Goal: Information Seeking & Learning: Learn about a topic

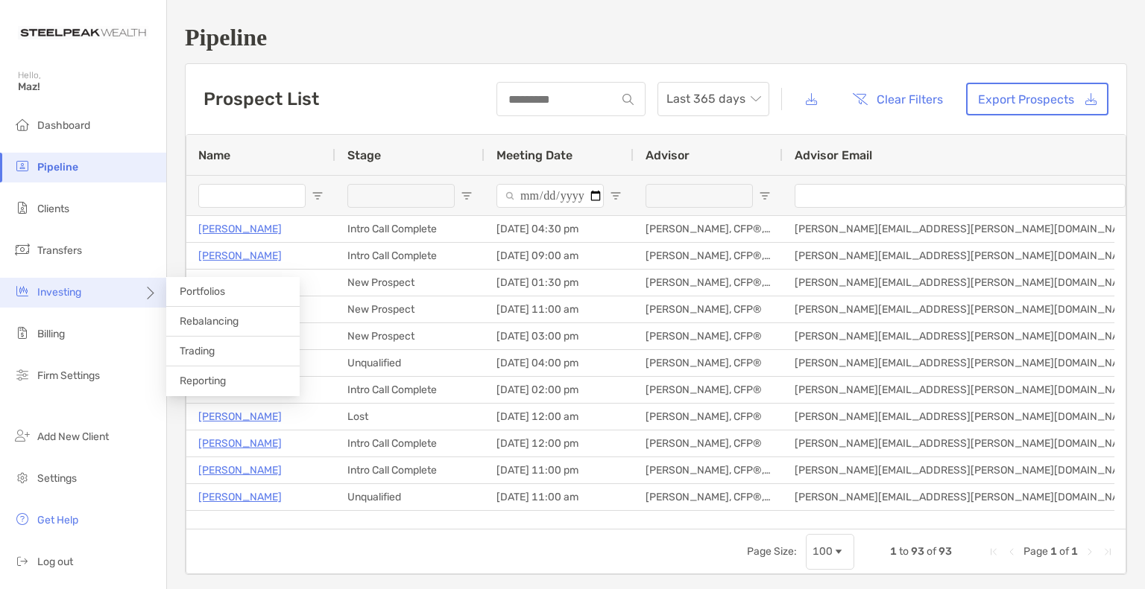
click at [78, 293] on span "Investing" at bounding box center [59, 292] width 44 height 13
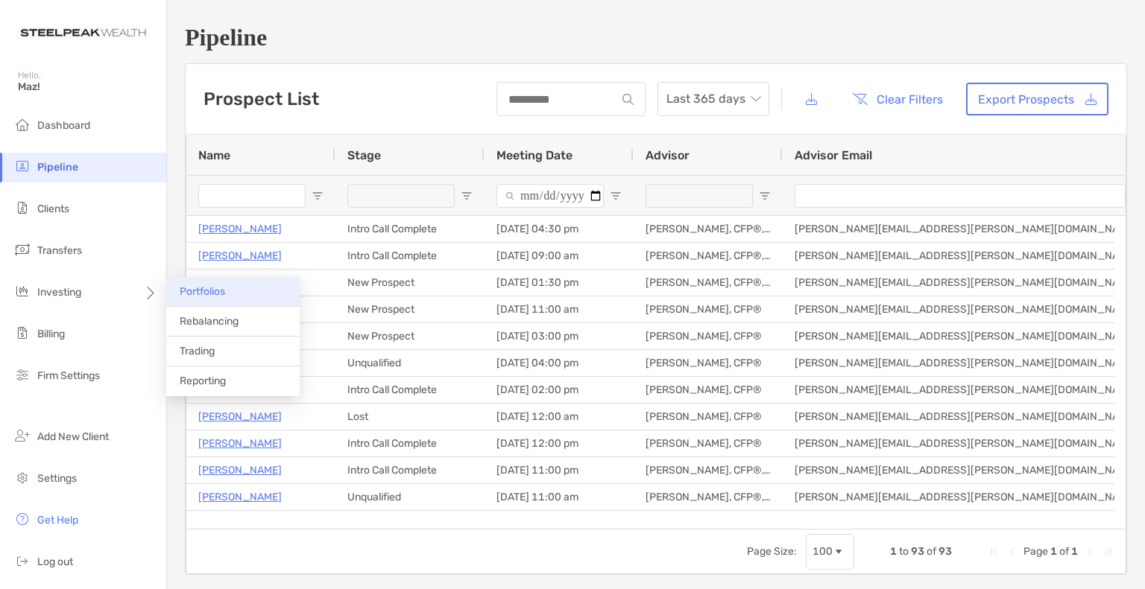
click at [192, 294] on span "Portfolios" at bounding box center [202, 291] width 45 height 13
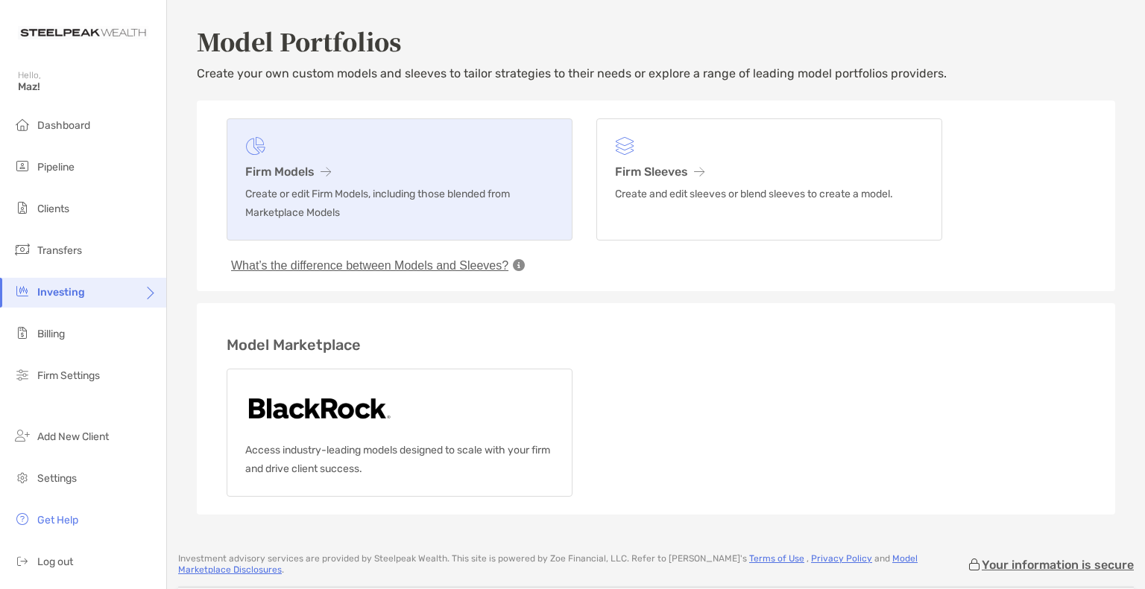
click at [329, 202] on p "Create or edit Firm Models, including those blended from Marketplace Models" at bounding box center [399, 203] width 309 height 37
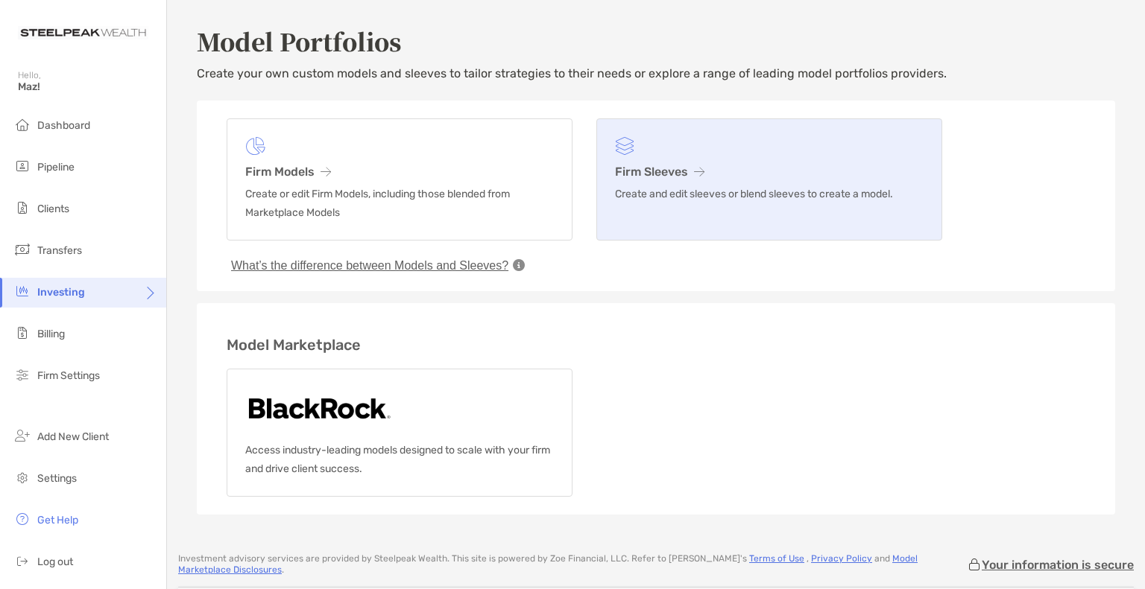
click at [687, 166] on h3 "Firm Sleeves" at bounding box center [769, 172] width 309 height 14
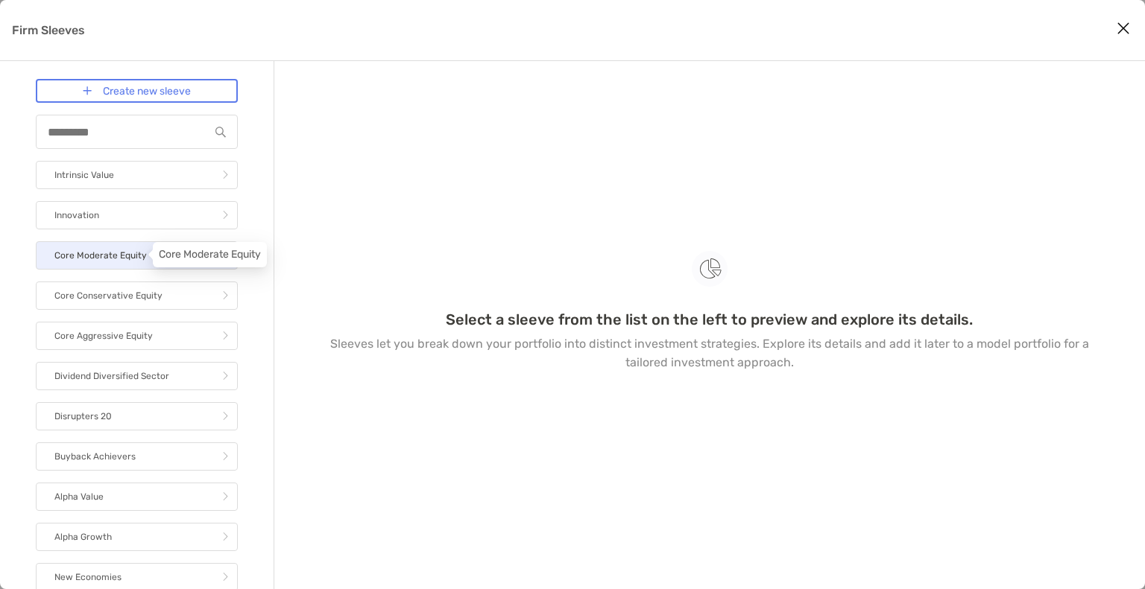
click at [78, 250] on p "Core Moderate Equity" at bounding box center [100, 256] width 92 height 19
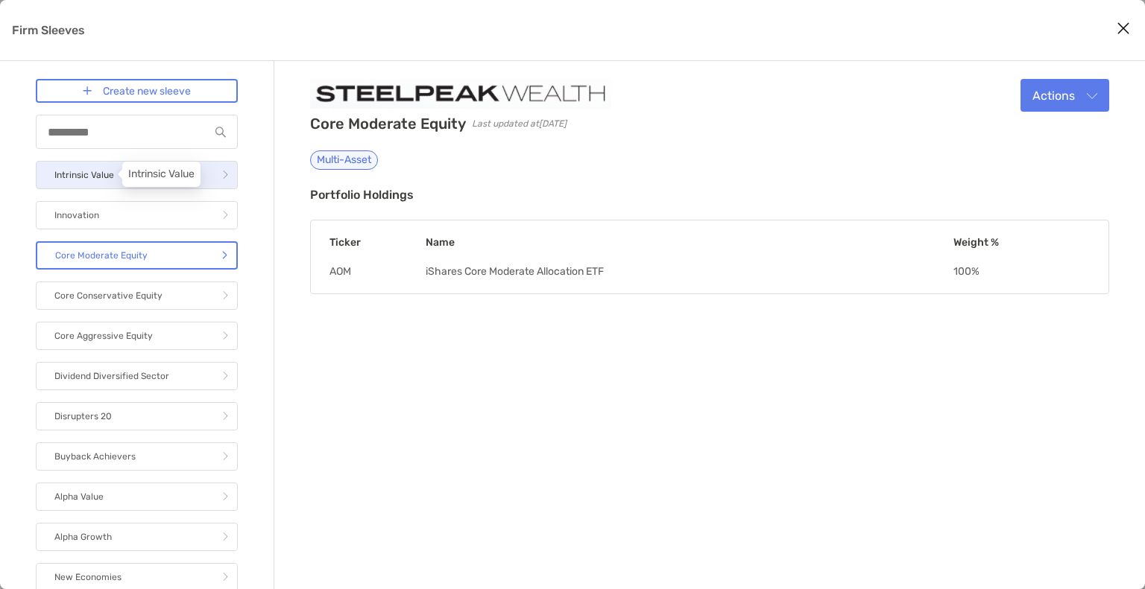
click at [83, 175] on p "Intrinsic Value" at bounding box center [84, 175] width 60 height 19
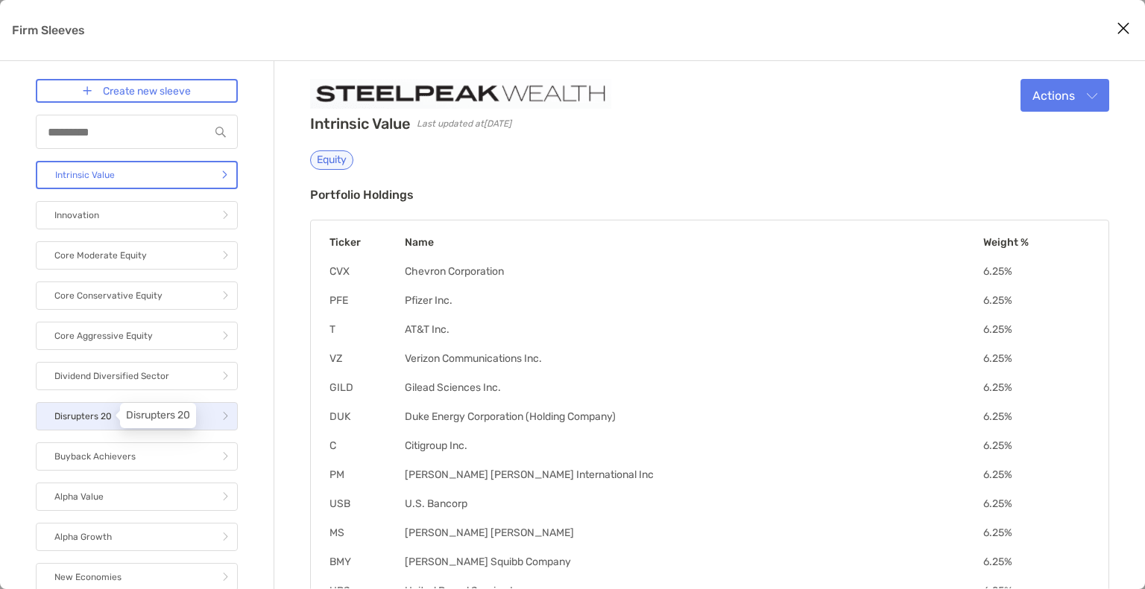
click at [104, 413] on p "Disrupters 20" at bounding box center [82, 417] width 57 height 19
click at [1117, 26] on icon "Close modal" at bounding box center [1122, 28] width 13 height 18
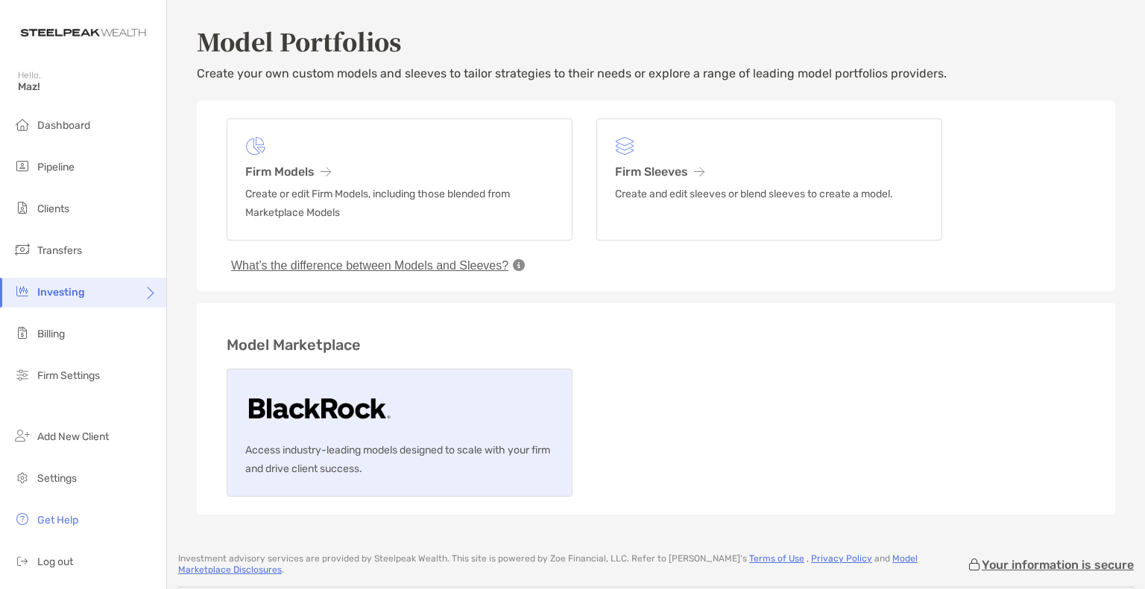
click at [291, 436] on link "Access industry-leading models designed to scale with your firm and drive clien…" at bounding box center [400, 433] width 346 height 128
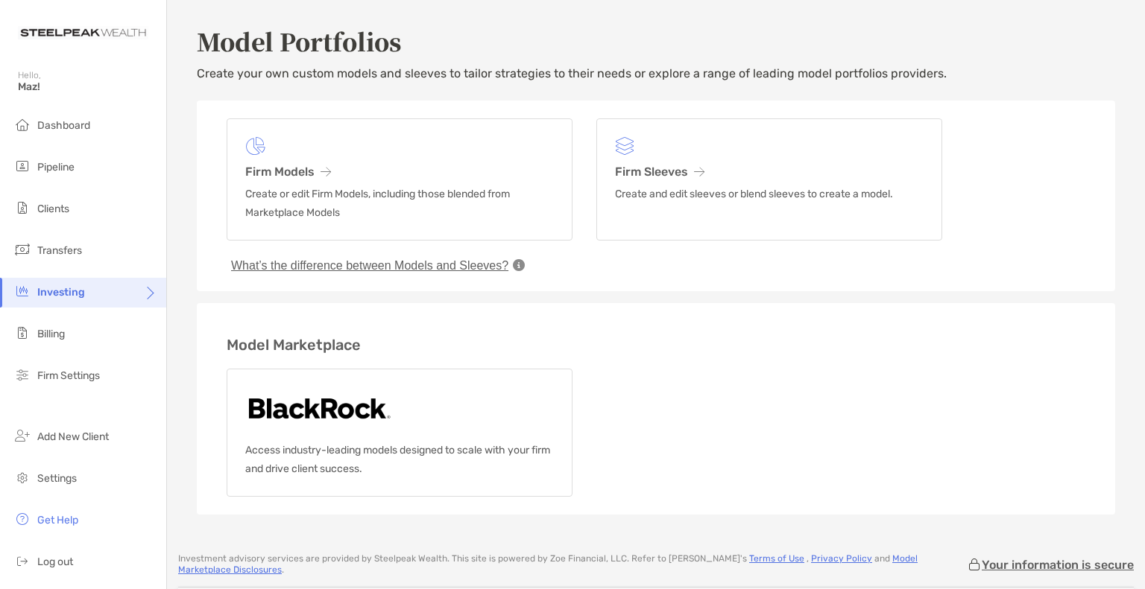
click at [435, 265] on button "What’s the difference between Models and Sleeves?" at bounding box center [370, 266] width 286 height 15
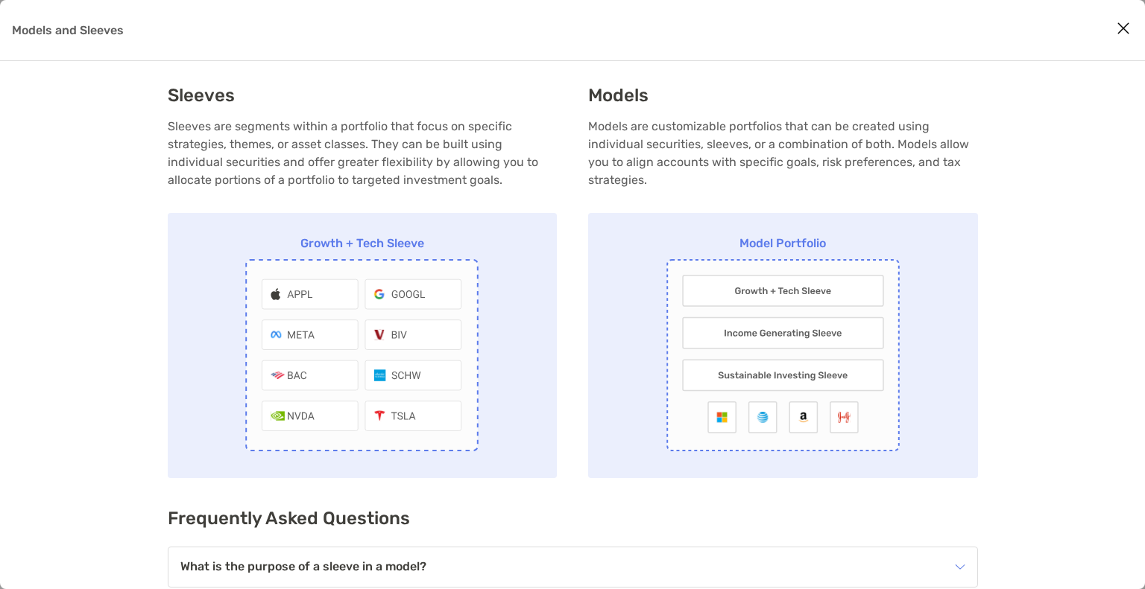
click at [1128, 30] on icon "Close modal" at bounding box center [1122, 28] width 13 height 18
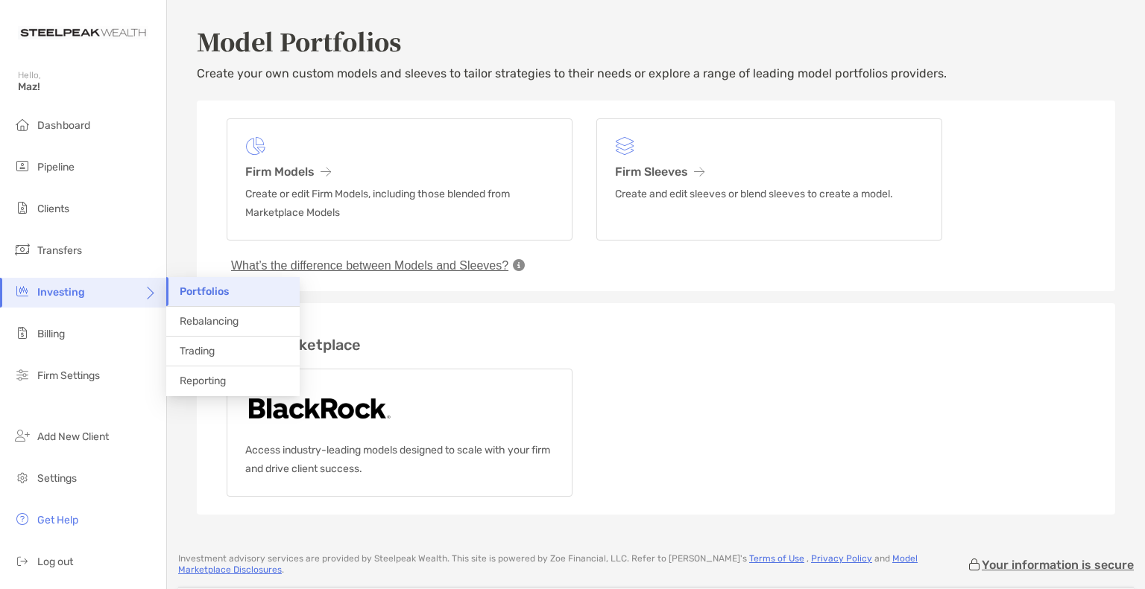
click at [63, 288] on span "Investing" at bounding box center [61, 292] width 48 height 13
click at [203, 294] on span "Portfolios" at bounding box center [204, 291] width 49 height 13
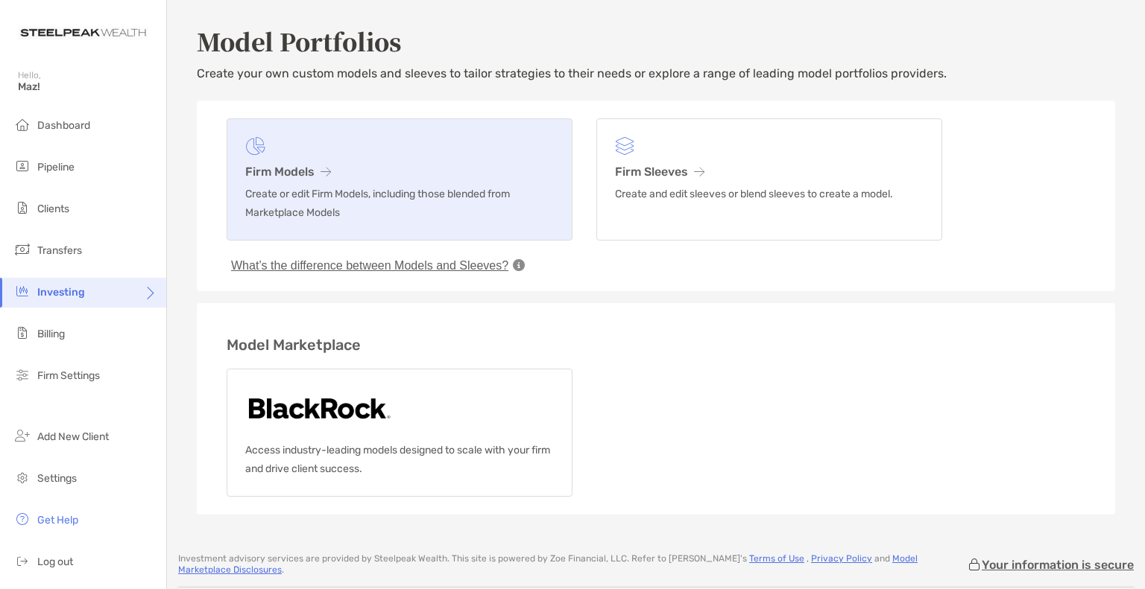
click at [316, 178] on h3 "Firm Models" at bounding box center [399, 172] width 309 height 14
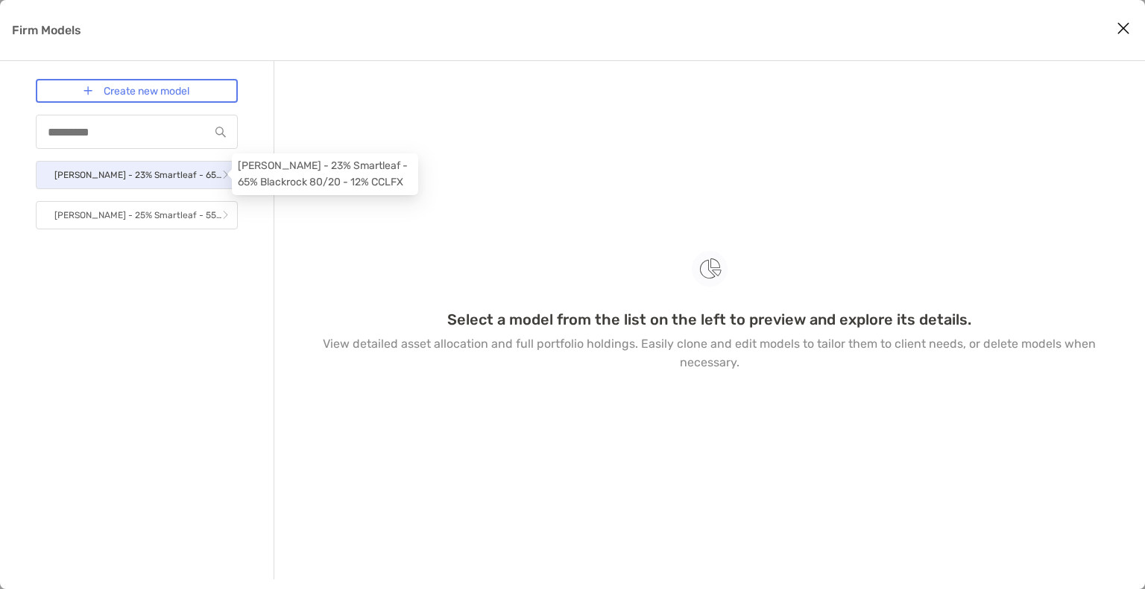
click at [180, 172] on p "[PERSON_NAME] - 23% Smartleaf - 65% Blackrock 80/20 - 12% CCLFX" at bounding box center [138, 175] width 168 height 19
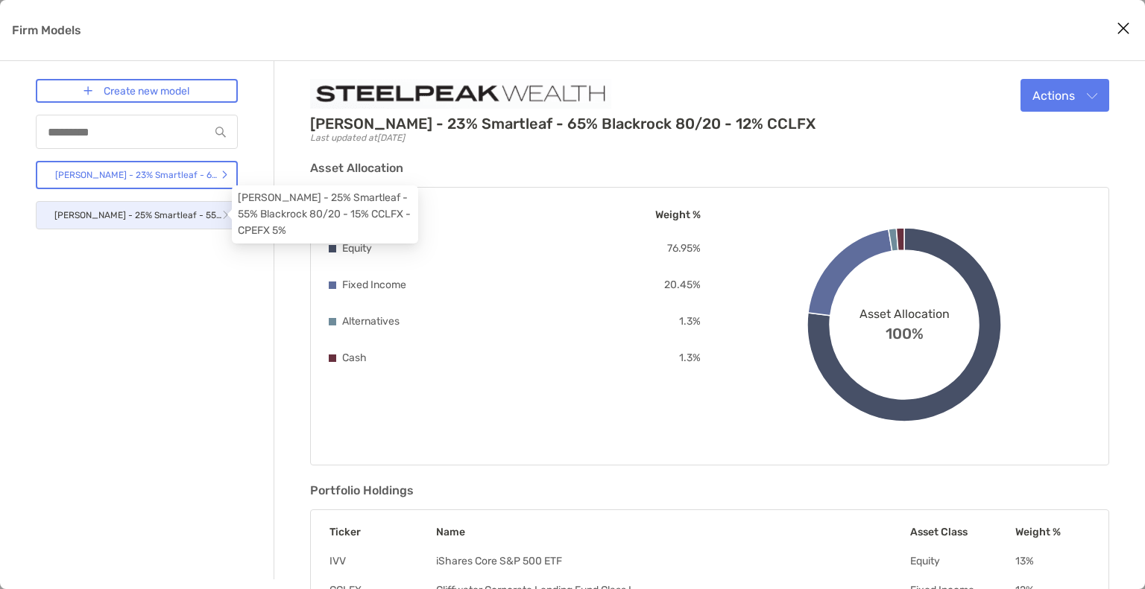
click at [173, 212] on p "[PERSON_NAME] - 25% Smartleaf - 55% Blackrock 80/20 - 15% CCLFX - CPEFX 5%" at bounding box center [138, 215] width 168 height 19
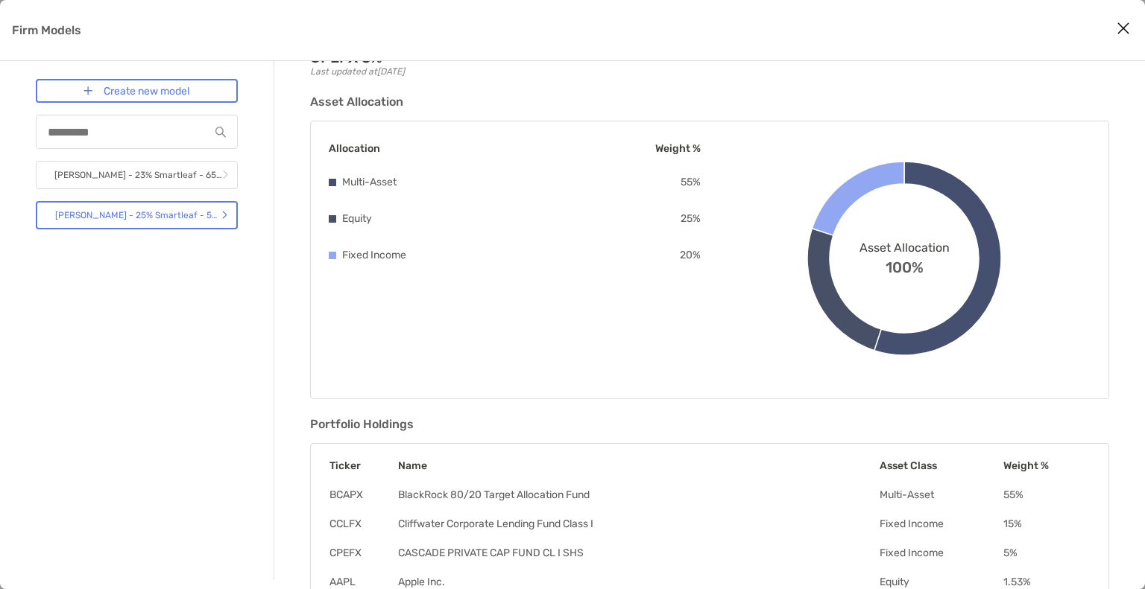
scroll to position [83, 0]
click at [1124, 32] on icon "Close modal" at bounding box center [1122, 28] width 13 height 18
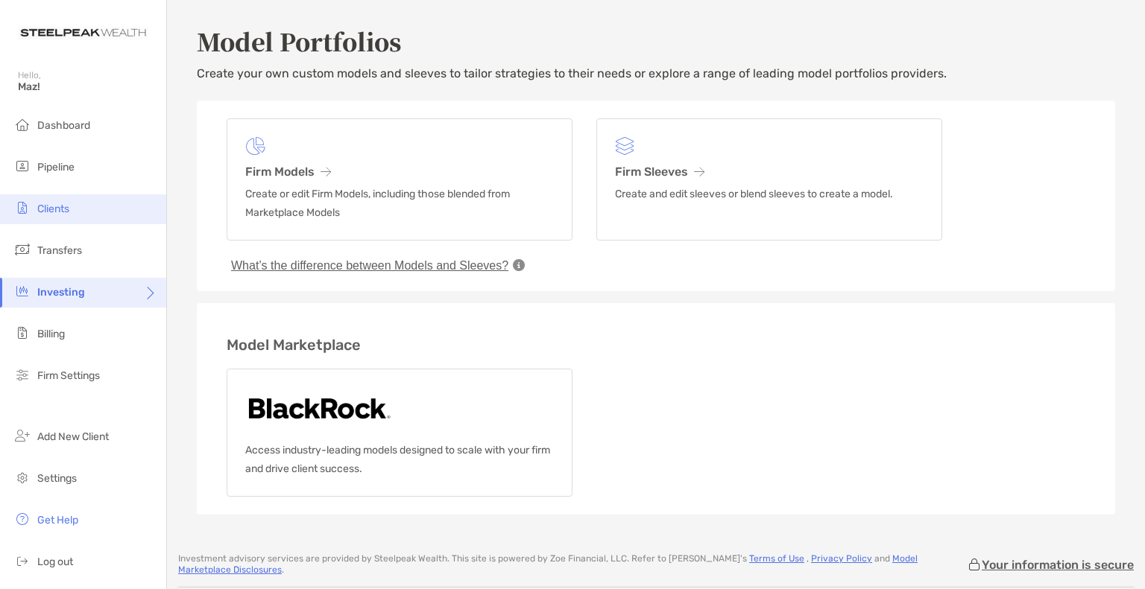
click at [69, 209] on span "Clients" at bounding box center [53, 209] width 32 height 13
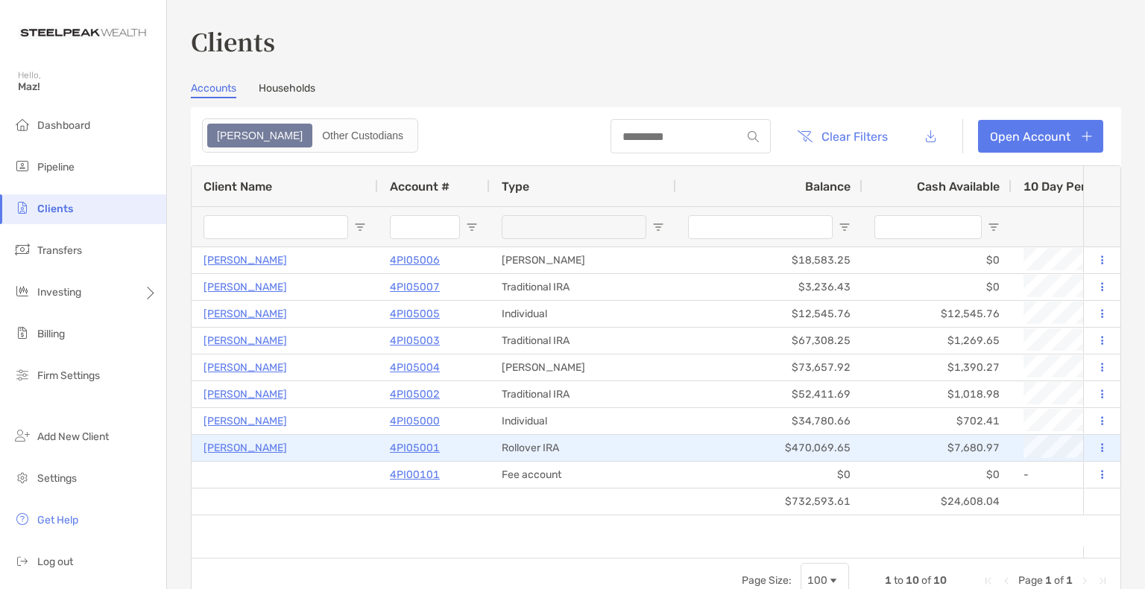
click at [399, 449] on p "4PI05001" at bounding box center [415, 448] width 50 height 19
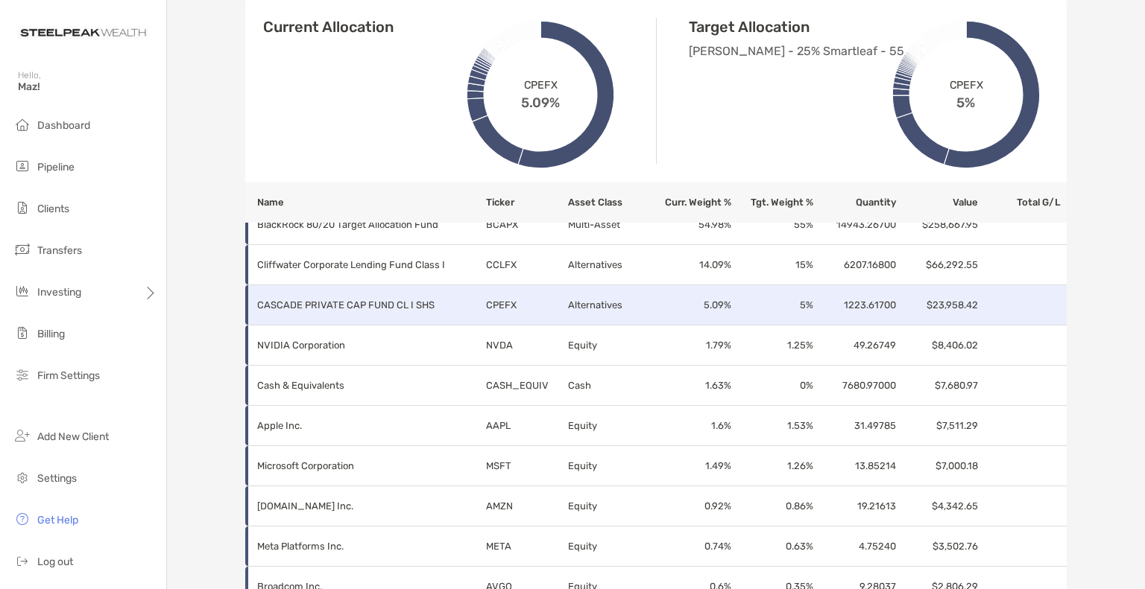
scroll to position [429, 0]
